Goal: Task Accomplishment & Management: Complete application form

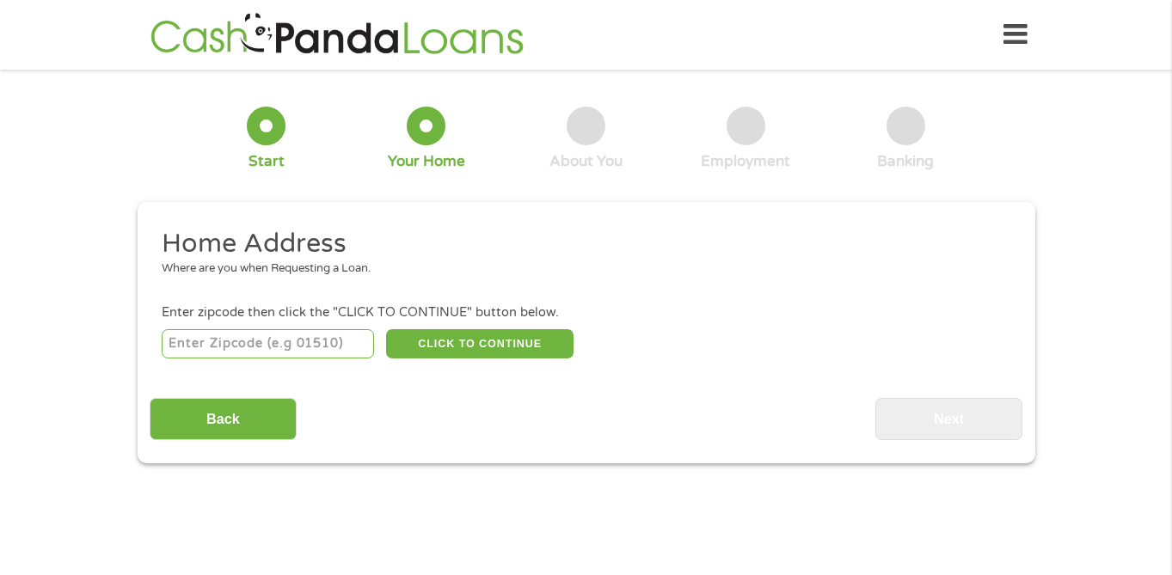
click at [268, 349] on input "number" at bounding box center [268, 343] width 212 height 29
type input "94590"
click at [456, 350] on button "CLICK TO CONTINUE" at bounding box center [480, 343] width 188 height 29
type input "94590"
type input "Vallejo"
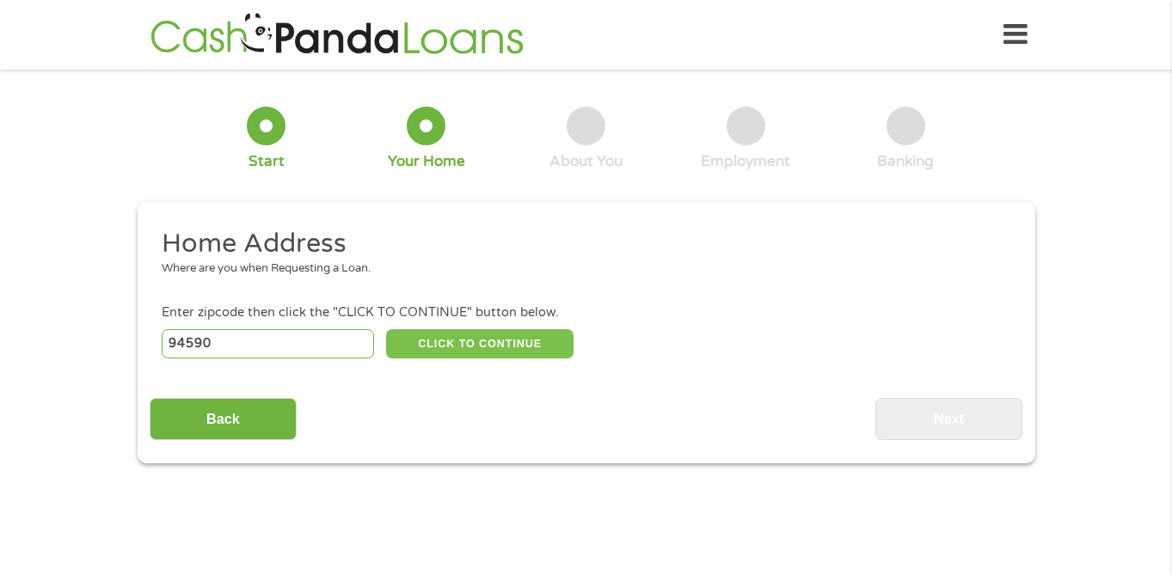
select select "[US_STATE]"
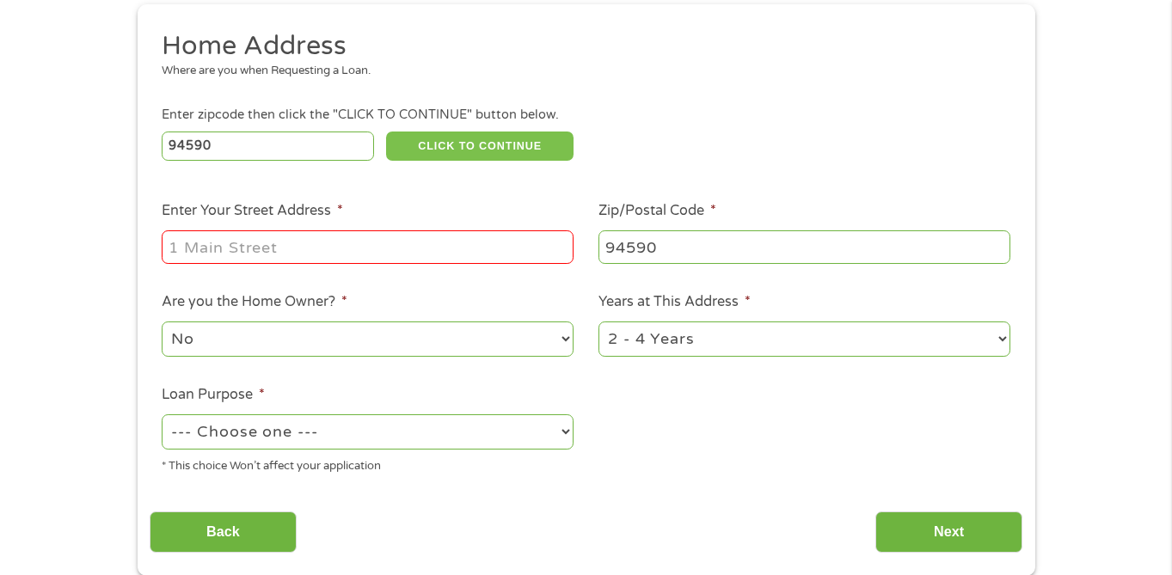
scroll to position [200, 0]
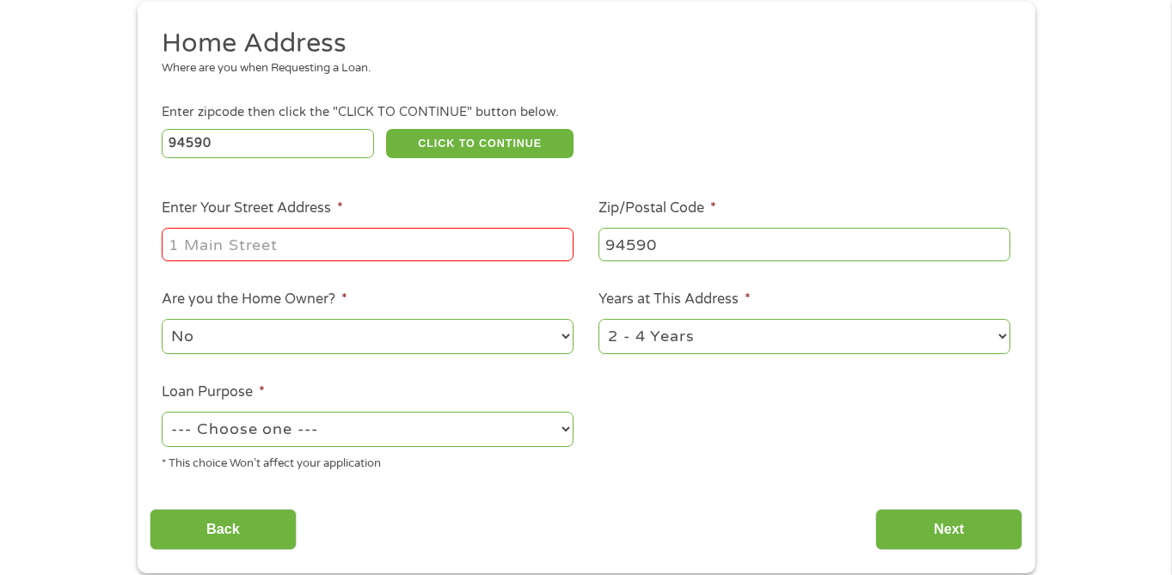
click at [391, 249] on input "Enter Your Street Address *" at bounding box center [368, 244] width 412 height 33
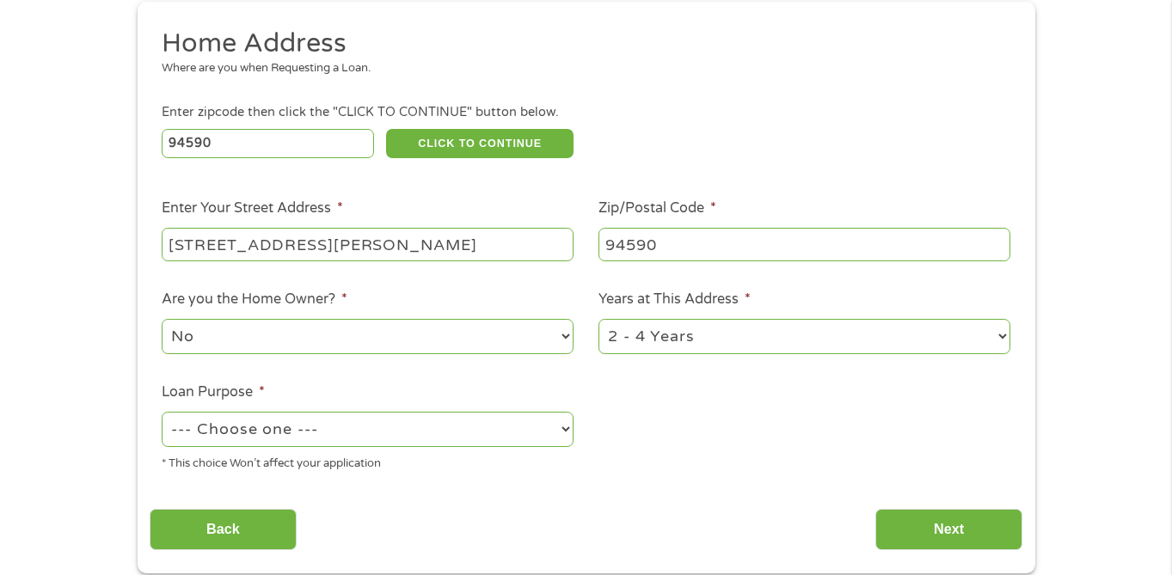
type input "55 valle vista ave"
click at [834, 336] on select "1 Year or less 1 - 2 Years 2 - 4 Years Over 4 Years" at bounding box center [805, 336] width 412 height 35
click at [599, 320] on select "1 Year or less 1 - 2 Years 2 - 4 Years Over 4 Years" at bounding box center [805, 336] width 412 height 35
click at [546, 417] on select "--- Choose one --- Pay Bills Debt Consolidation Home Improvement Major Purchase…" at bounding box center [368, 429] width 412 height 35
select select "paybills"
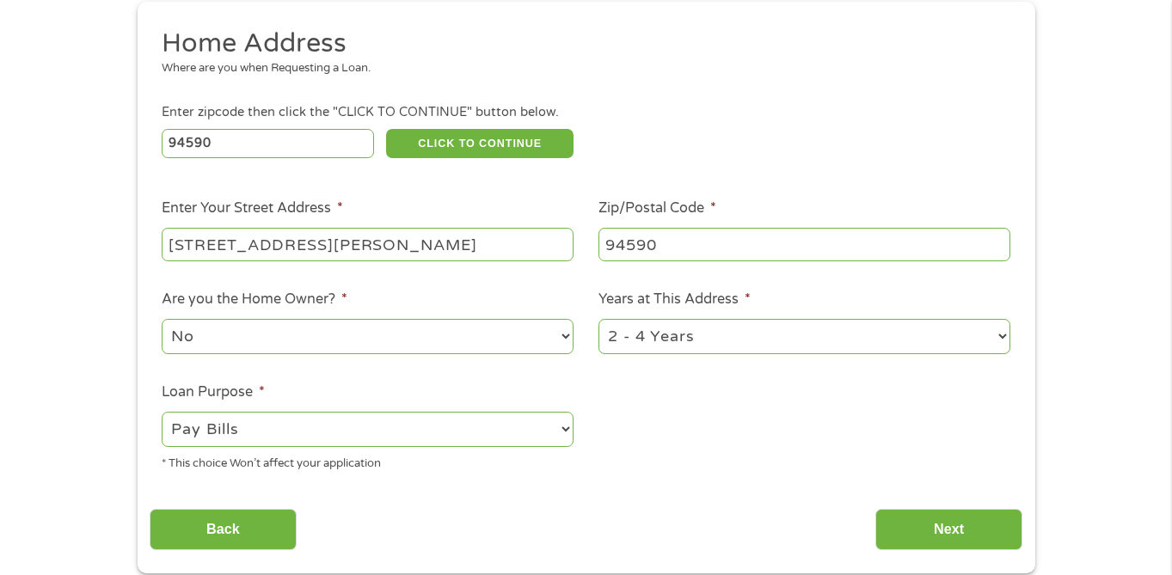
click at [162, 413] on select "--- Choose one --- Pay Bills Debt Consolidation Home Improvement Major Purchase…" at bounding box center [368, 429] width 412 height 35
click at [978, 520] on input "Next" at bounding box center [949, 530] width 147 height 42
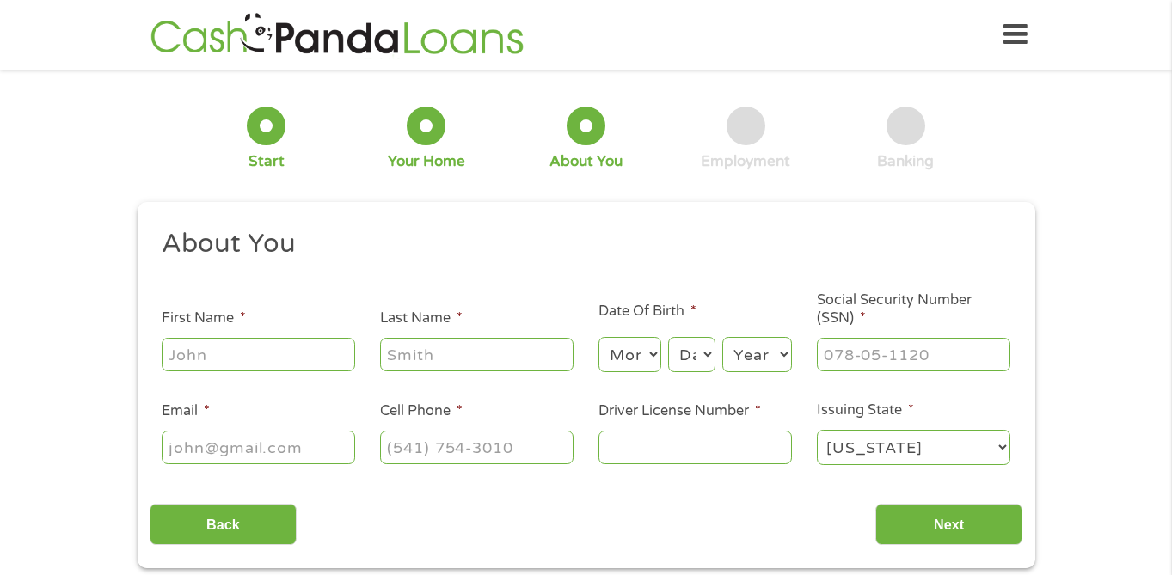
scroll to position [0, 0]
click at [269, 353] on input "First Name *" at bounding box center [259, 354] width 194 height 33
type input "robert"
click at [392, 354] on input "Last Name *" at bounding box center [477, 354] width 194 height 33
type input "reed"
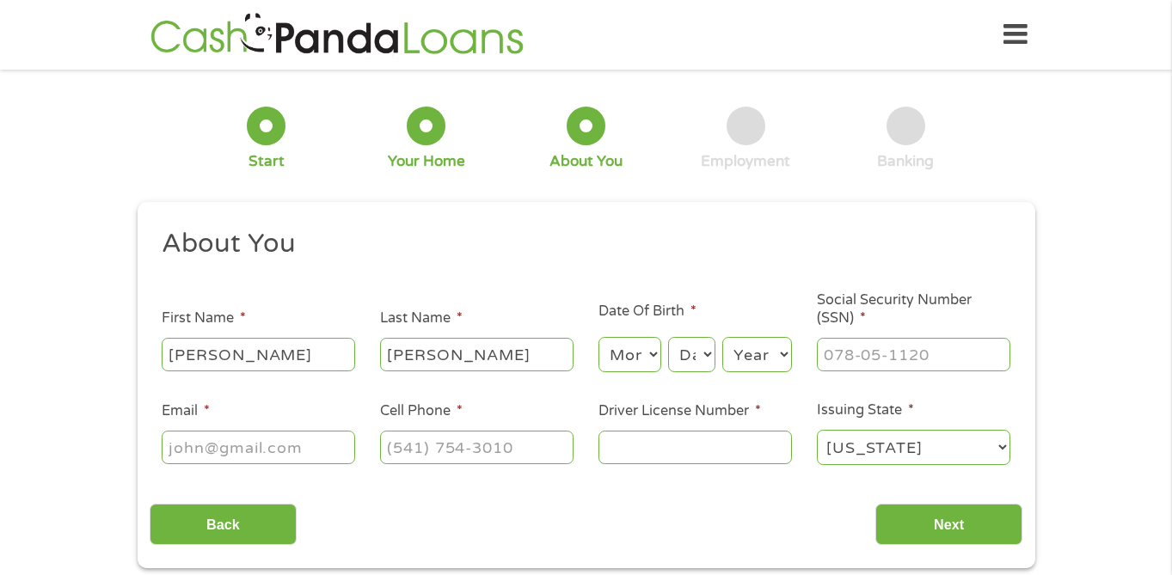
click at [633, 354] on select "Month 1 2 3 4 5 6 7 8 9 10 11 12" at bounding box center [630, 354] width 63 height 35
select select "11"
click at [599, 338] on select "Month 1 2 3 4 5 6 7 8 9 10 11 12" at bounding box center [630, 354] width 63 height 35
click at [697, 348] on select "Day 1 2 3 4 5 6 7 8 9 10 11 12 13 14 15 16 17 18 19 20 21 22 23 24 25 26 27 28 …" at bounding box center [691, 354] width 46 height 35
select select "22"
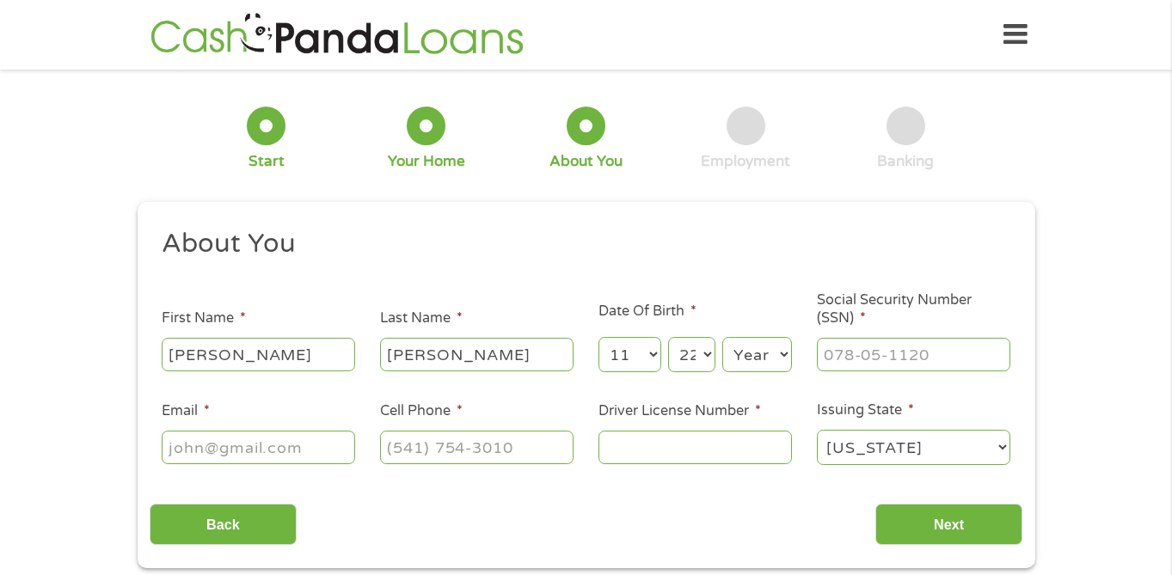
click at [668, 338] on select "Day 1 2 3 4 5 6 7 8 9 10 11 12 13 14 15 16 17 18 19 20 21 22 23 24 25 26 27 28 …" at bounding box center [691, 354] width 46 height 35
click at [770, 358] on select "Year 2007 2006 2005 2004 2003 2002 2001 2000 1999 1998 1997 1996 1995 1994 1993…" at bounding box center [758, 354] width 70 height 35
select select "1987"
click at [723, 338] on select "Year 2007 2006 2005 2004 2003 2002 2001 2000 1999 1998 1997 1996 1995 1994 1993…" at bounding box center [758, 354] width 70 height 35
click at [317, 453] on input "Email *" at bounding box center [259, 447] width 194 height 33
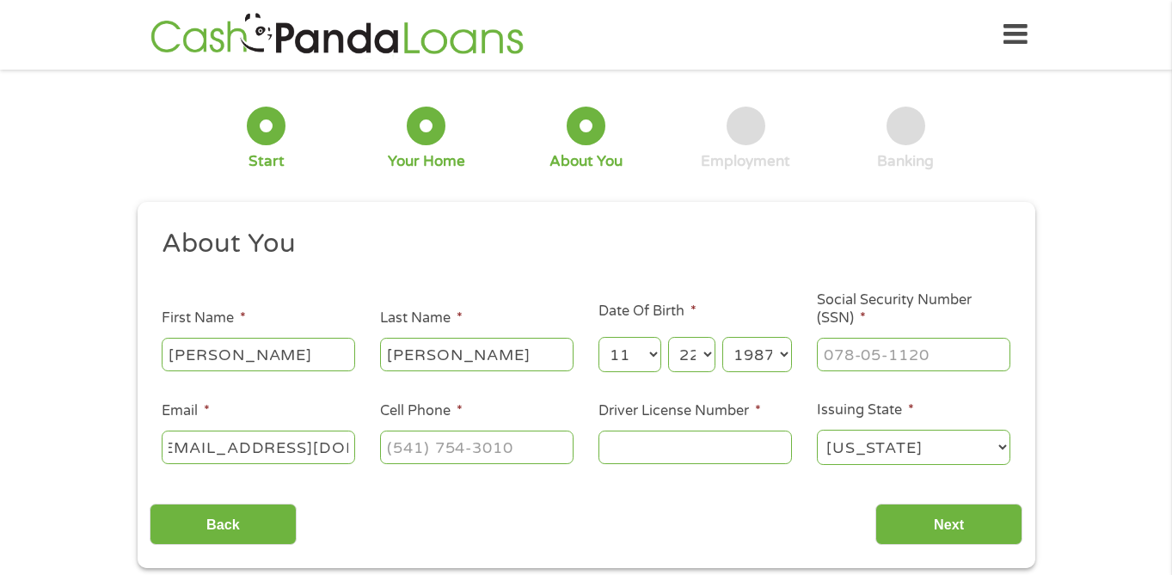
scroll to position [0, 28]
type input "robertlreedjr@icloud.com"
click at [458, 441] on input "(___) ___-____" at bounding box center [477, 447] width 194 height 33
type input "(707) 997-0136"
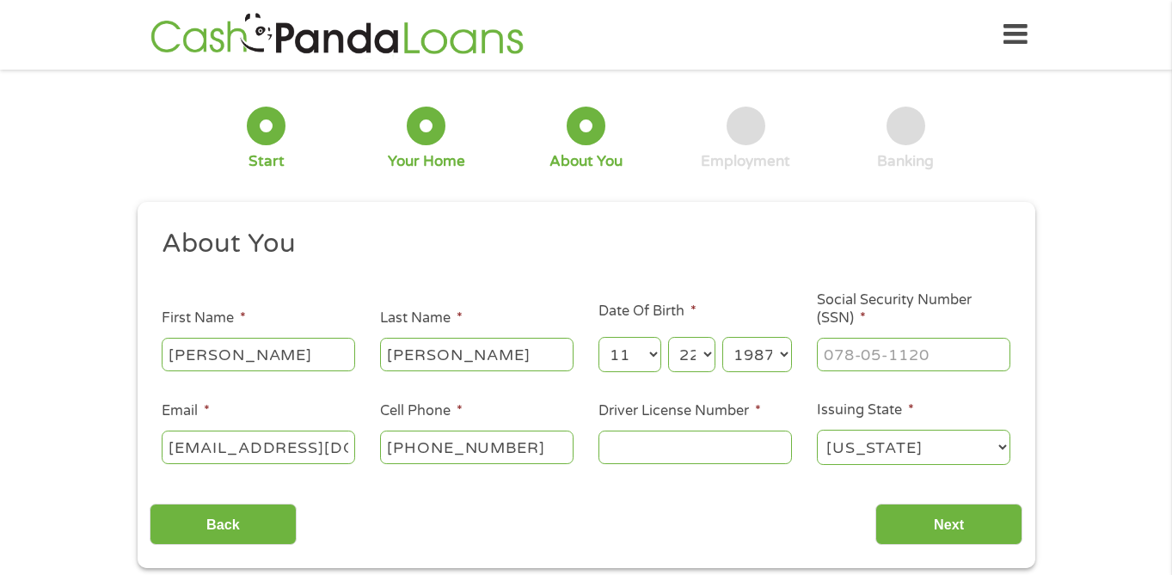
click at [627, 453] on input "Driver License Number *" at bounding box center [696, 447] width 194 height 33
type input "8"
type input "d8387431"
click at [911, 364] on input "___-__-____" at bounding box center [914, 354] width 194 height 33
type input "___-__-__62"
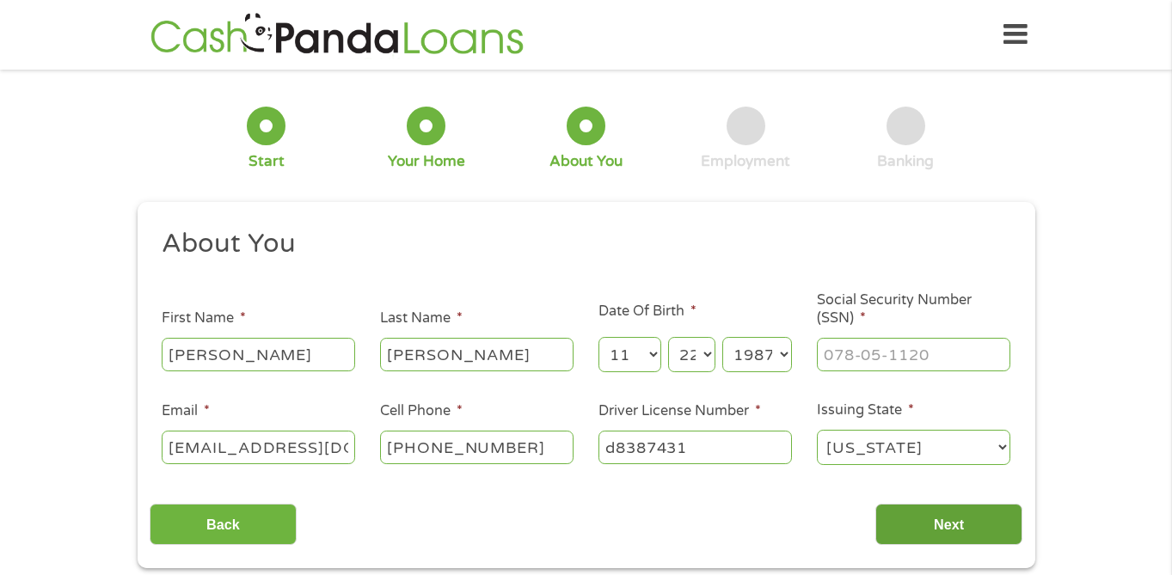
click at [947, 527] on input "Next" at bounding box center [949, 525] width 147 height 42
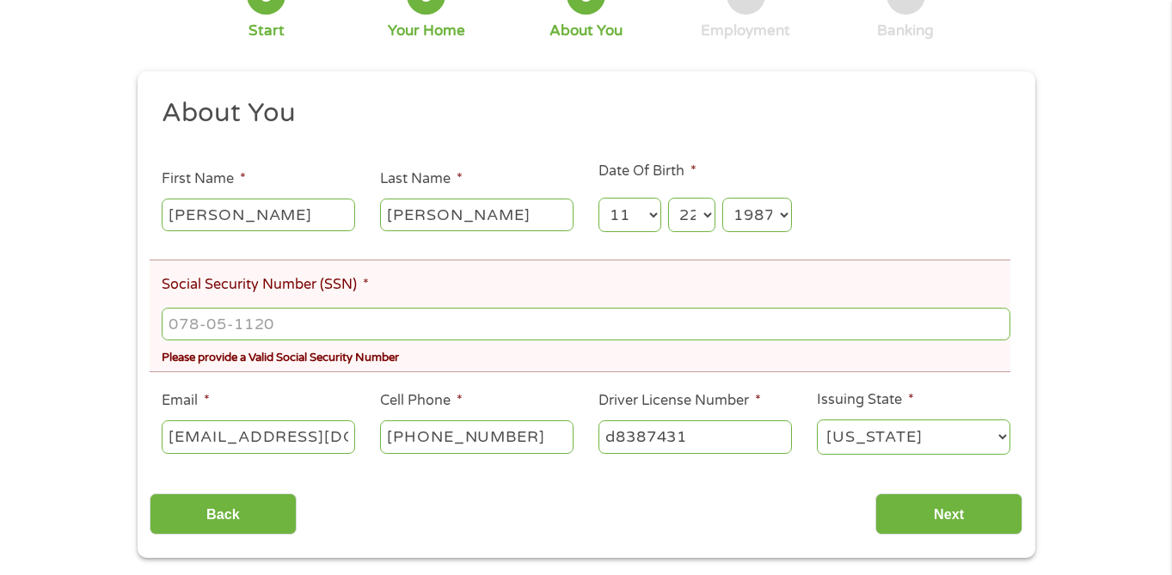
scroll to position [209, 0]
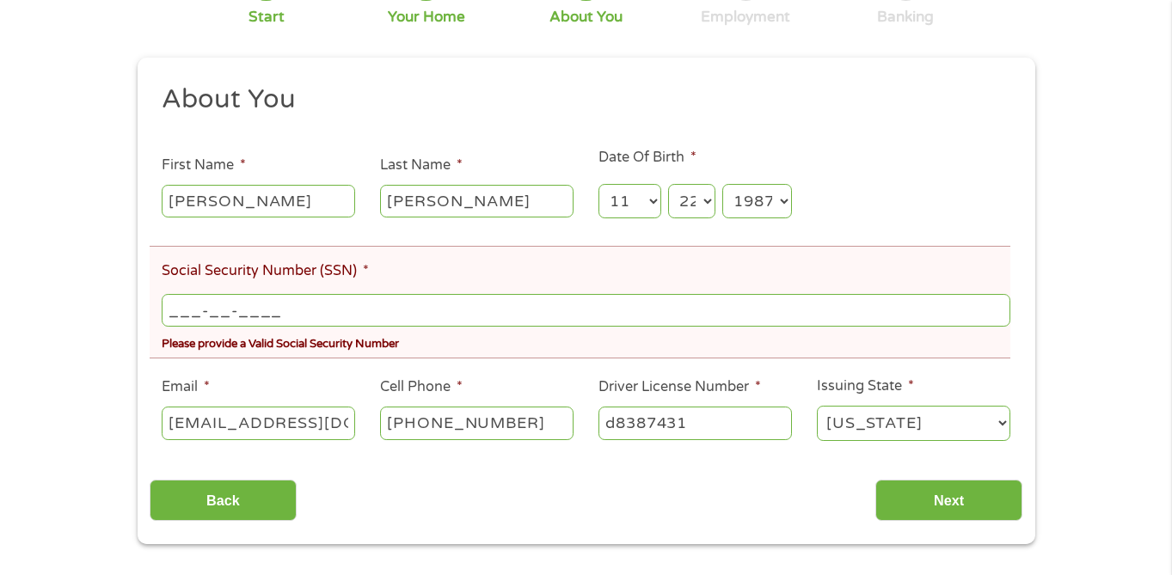
click at [305, 313] on input "___-__-____" at bounding box center [586, 310] width 848 height 33
click at [194, 314] on input "___-__-____" at bounding box center [586, 310] width 848 height 33
click at [176, 311] on input "___-__-____" at bounding box center [586, 310] width 848 height 33
click at [170, 310] on input "_62-20-5179" at bounding box center [586, 310] width 848 height 33
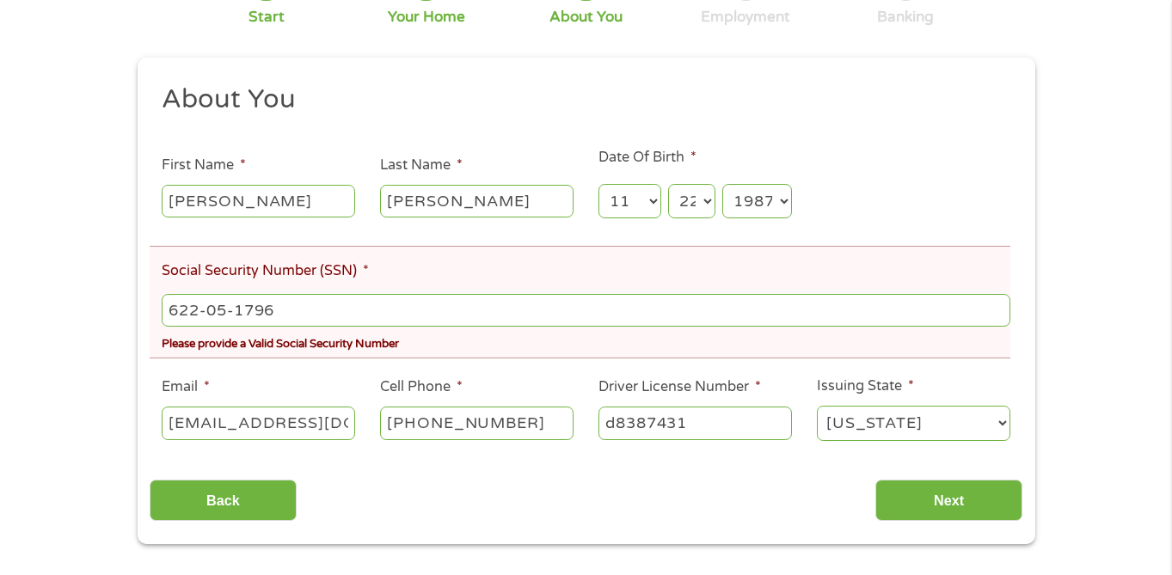
type input "622-05-1793"
click at [931, 497] on input "Next" at bounding box center [949, 501] width 147 height 42
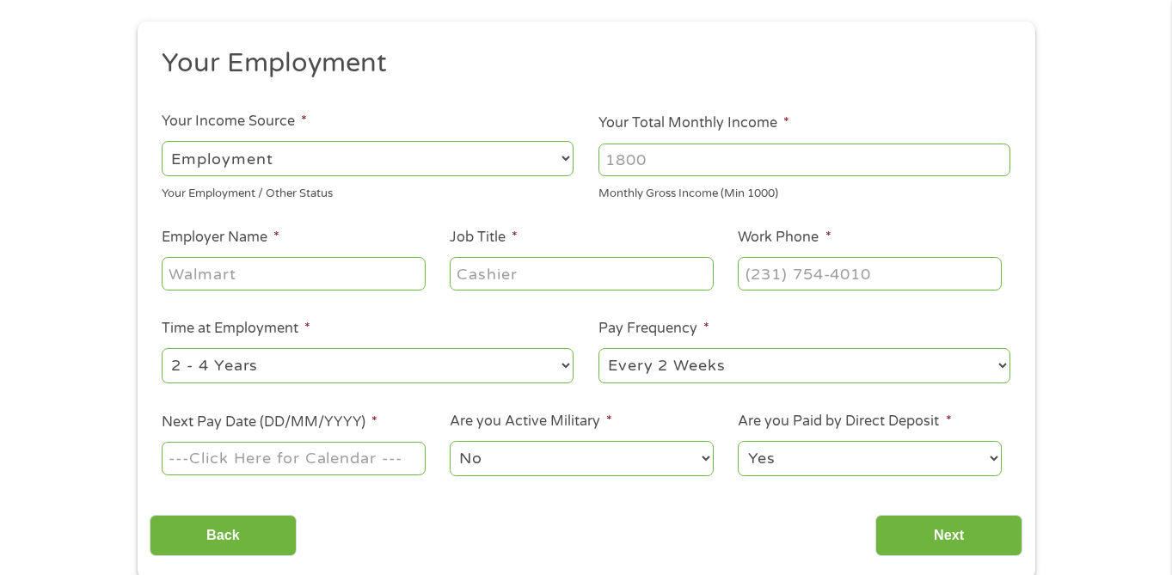
scroll to position [204, 0]
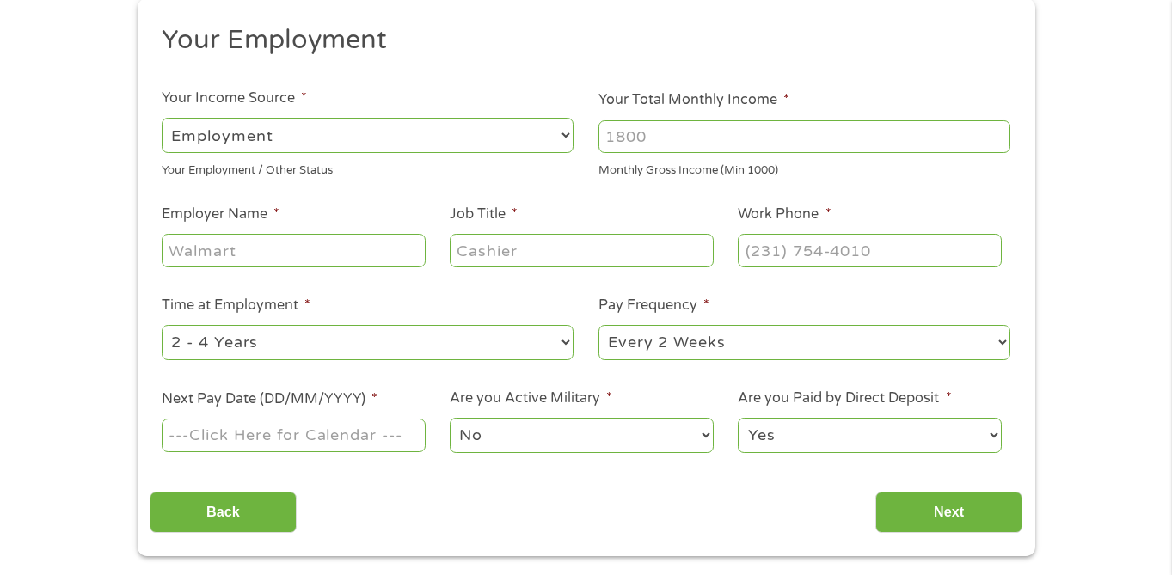
click at [726, 144] on input "Your Total Monthly Income *" at bounding box center [805, 136] width 412 height 33
type input "4500"
click at [366, 255] on input "Employer Name *" at bounding box center [293, 250] width 263 height 33
type input "newport healthcare"
click at [512, 255] on input "Job Title *" at bounding box center [581, 250] width 263 height 33
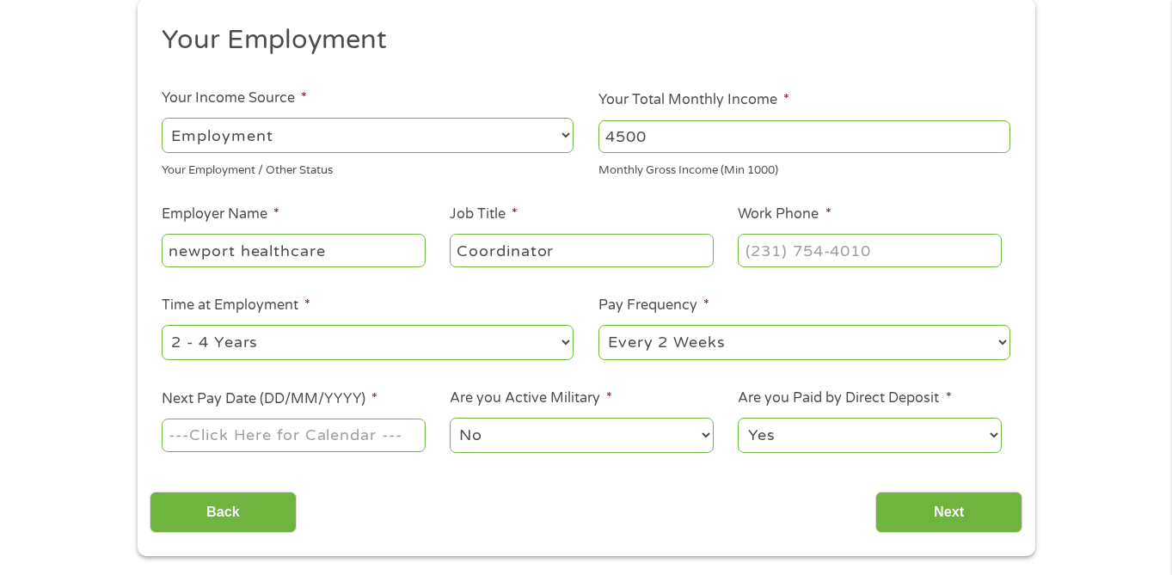
type input "Coordinator"
click at [794, 256] on input "(___) ___-____" at bounding box center [869, 250] width 263 height 33
type input "(615) 390-8149"
click at [563, 342] on select "--- Choose one --- 1 Year or less 1 - 2 Years 2 - 4 Years Over 4 Years" at bounding box center [368, 342] width 412 height 35
select select "60months"
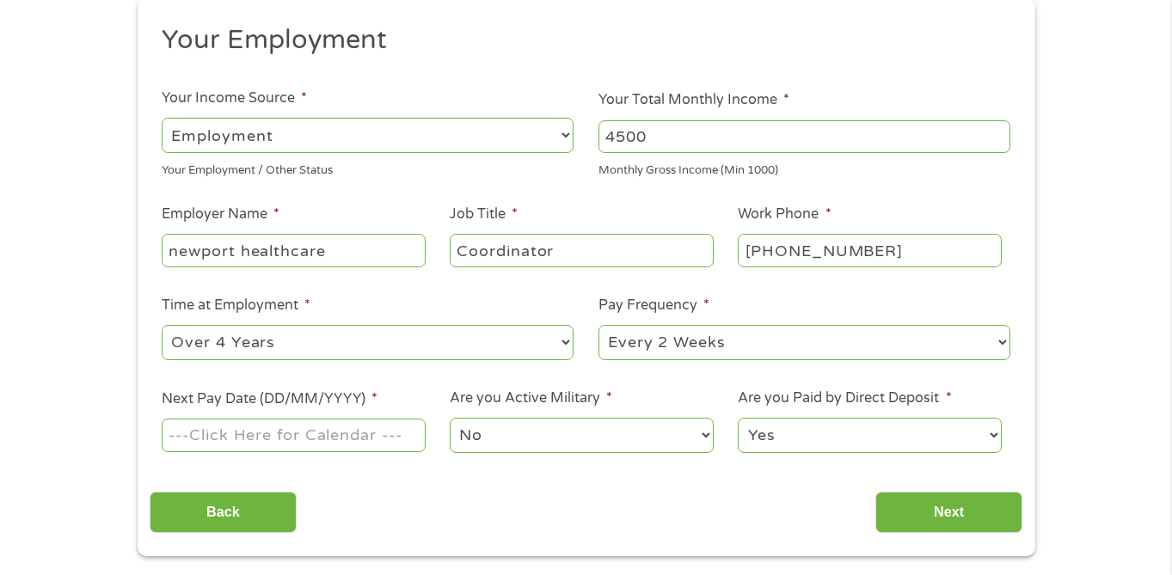
click at [162, 325] on select "--- Choose one --- 1 Year or less 1 - 2 Years 2 - 4 Years Over 4 Years" at bounding box center [368, 342] width 412 height 35
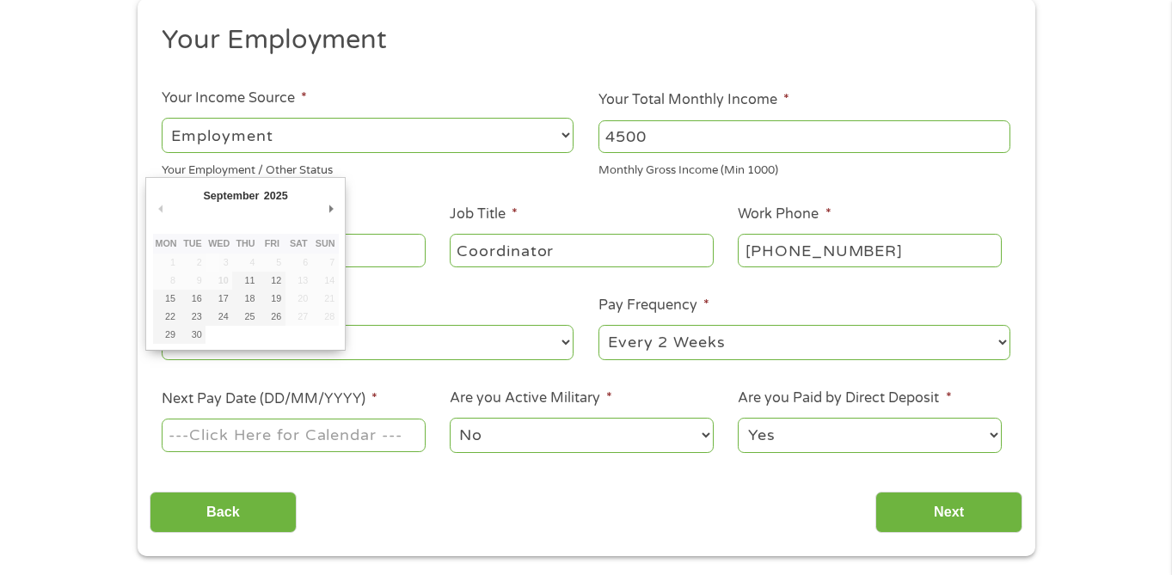
click at [349, 434] on input "Next Pay Date (DD/MM/YYYY) *" at bounding box center [293, 435] width 263 height 33
type input "19/09/2025"
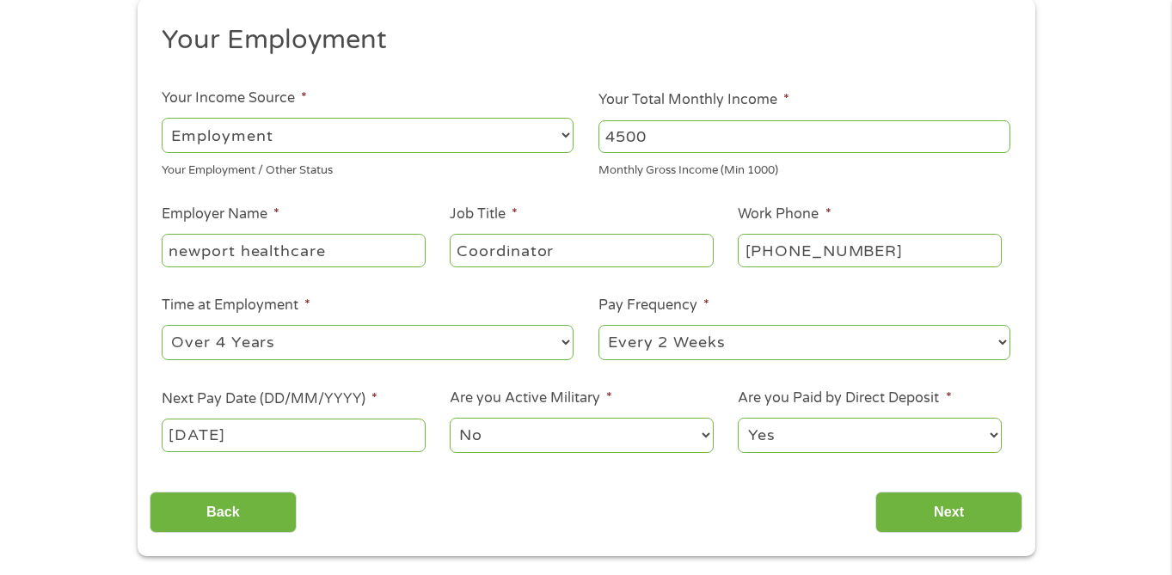
click at [677, 436] on select "No Yes" at bounding box center [581, 435] width 263 height 35
click at [982, 508] on input "Next" at bounding box center [949, 513] width 147 height 42
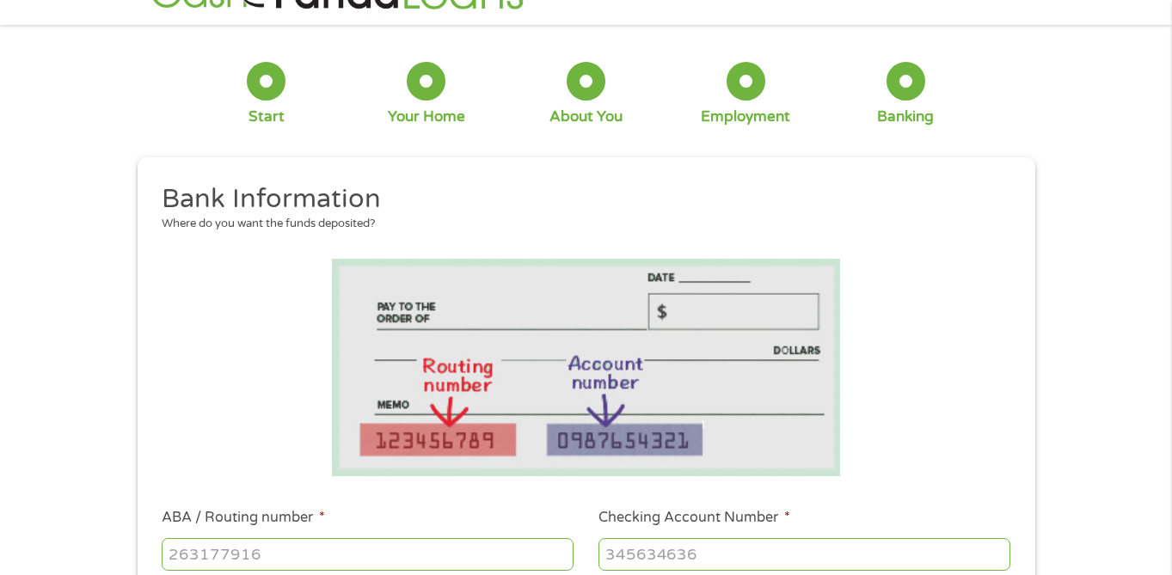
scroll to position [0, 0]
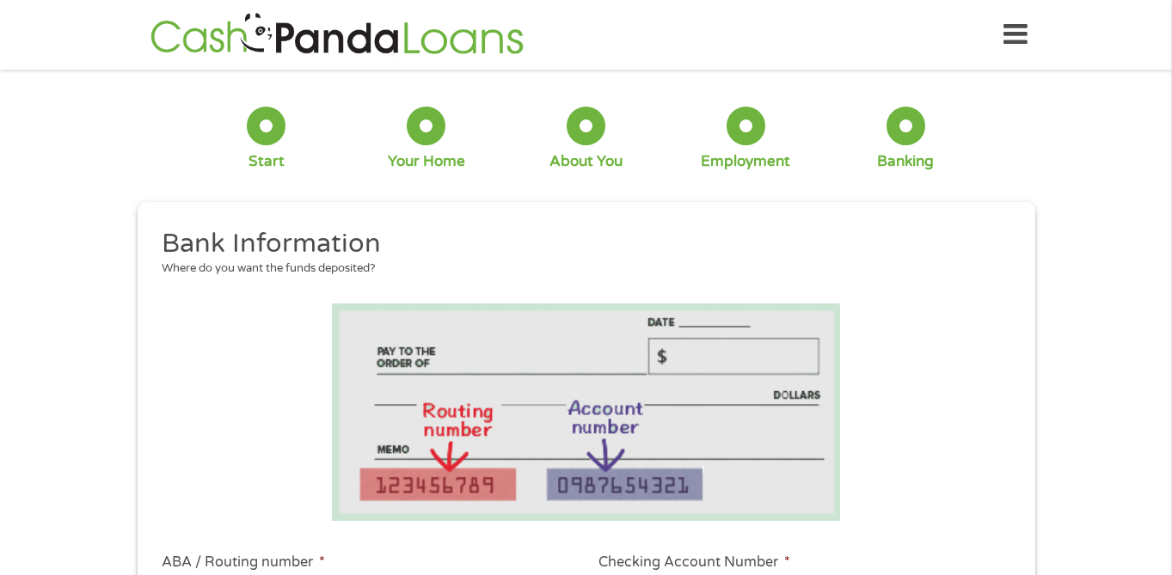
click at [1018, 39] on icon at bounding box center [1016, 35] width 24 height 42
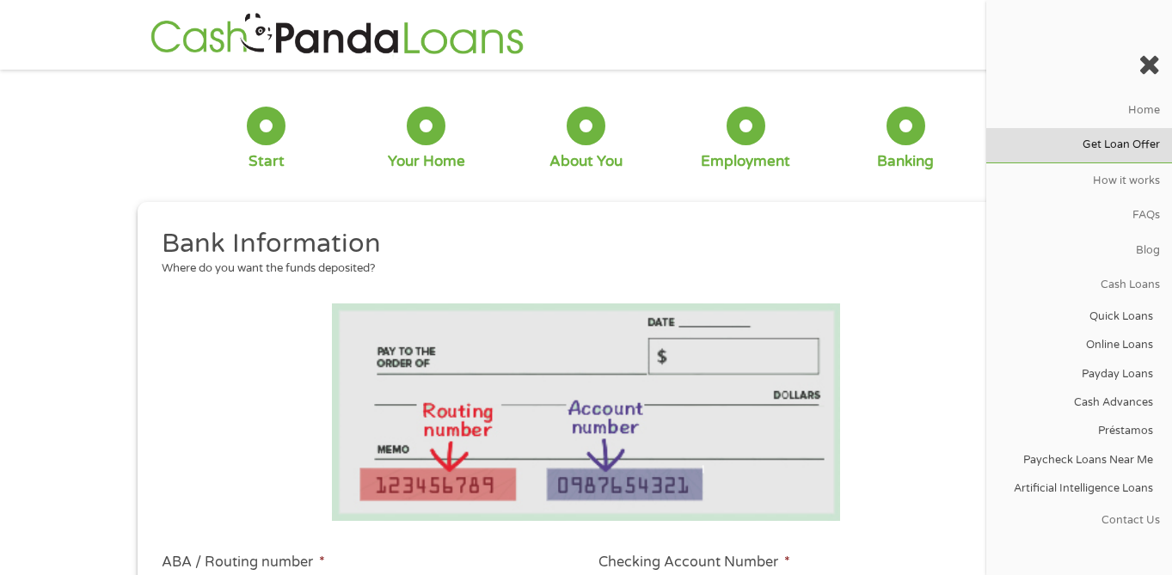
click at [1124, 150] on link "Get Loan Offer" at bounding box center [1080, 145] width 186 height 34
